Goal: Task Accomplishment & Management: Use online tool/utility

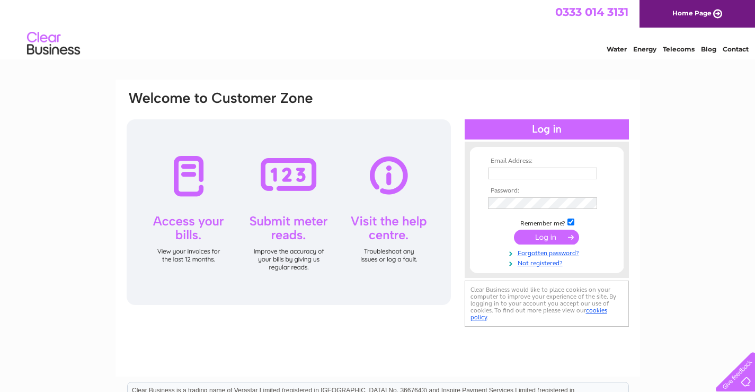
type input "meltonhardware@aol.com"
click at [532, 233] on input "submit" at bounding box center [546, 237] width 65 height 15
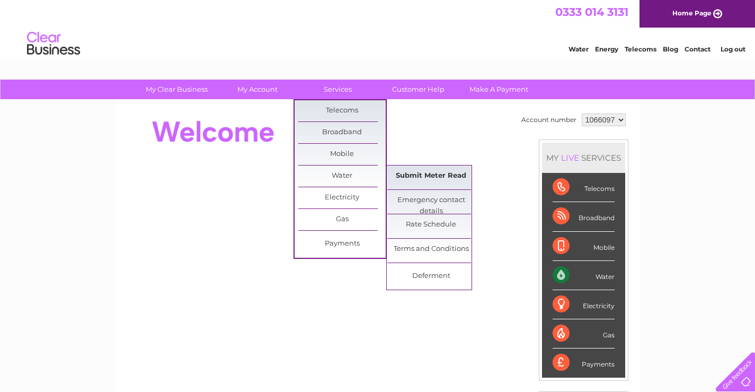
click at [433, 178] on link "Submit Meter Read" at bounding box center [430, 175] width 87 height 21
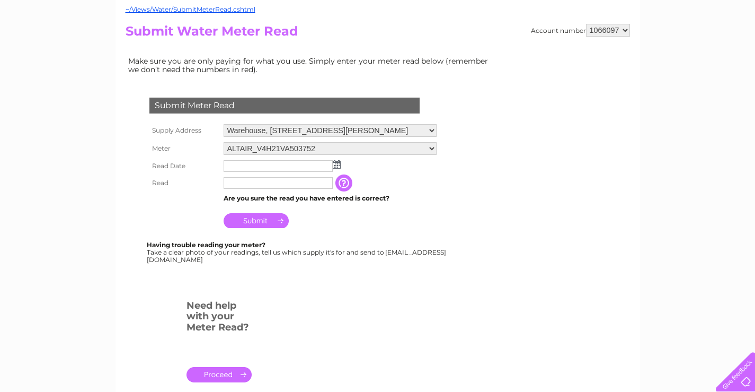
scroll to position [106, 0]
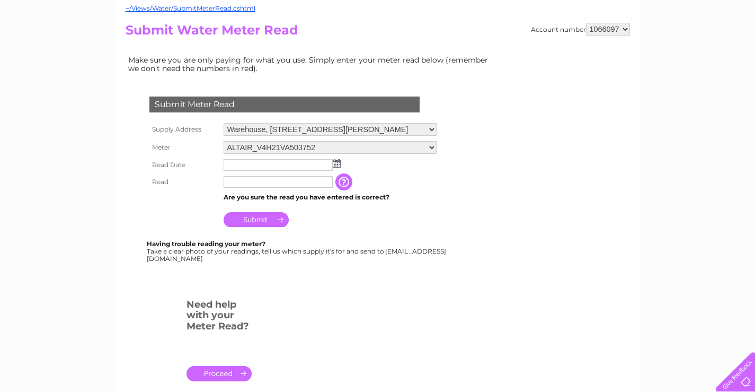
click at [337, 163] on img at bounding box center [337, 163] width 8 height 8
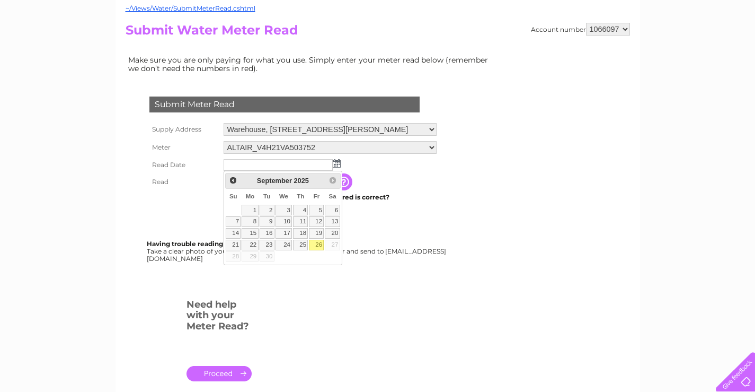
click at [318, 246] on link "26" at bounding box center [316, 245] width 15 height 11
type input "2025/09/26"
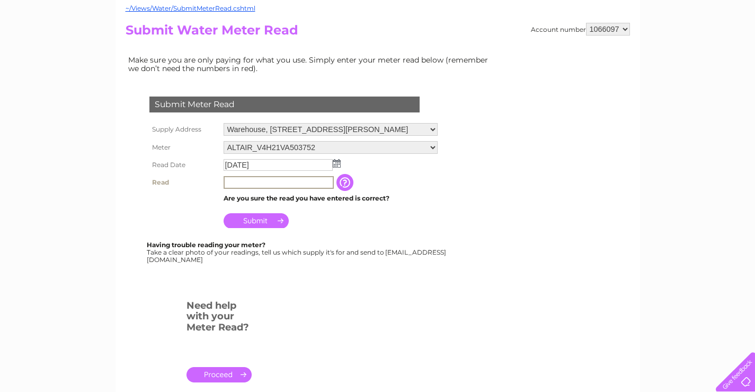
click at [239, 181] on input "text" at bounding box center [279, 182] width 110 height 13
type input "00054"
click at [432, 234] on div "Submit Meter Read Supply Address Warehouse, 12 North Street, Melton Mowbray, Le…" at bounding box center [287, 174] width 322 height 176
click at [246, 221] on input "Submit" at bounding box center [256, 219] width 65 height 15
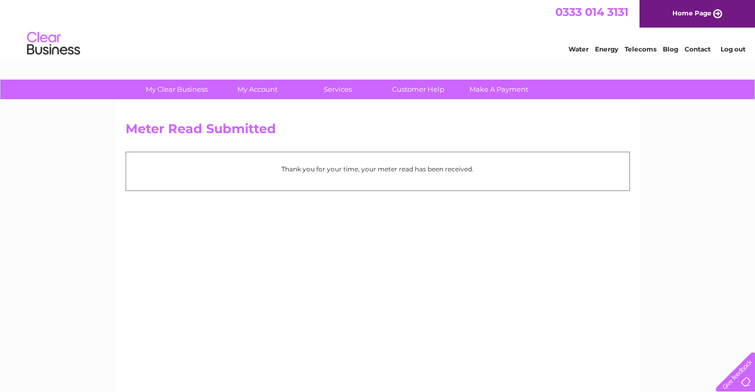
click at [735, 51] on link "Log out" at bounding box center [733, 49] width 25 height 8
